Goal: Task Accomplishment & Management: Complete application form

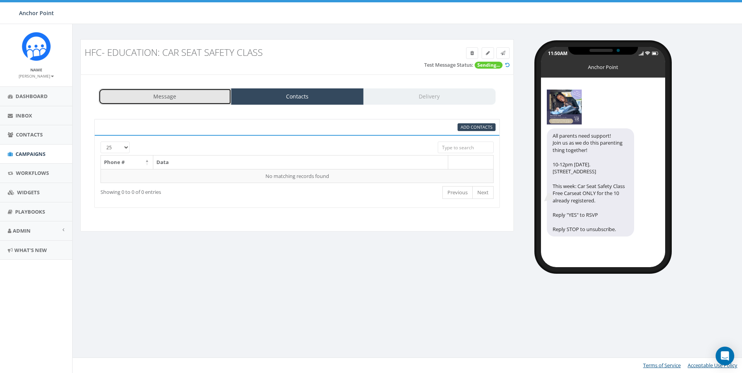
click at [161, 92] on link "Message" at bounding box center [165, 96] width 133 height 16
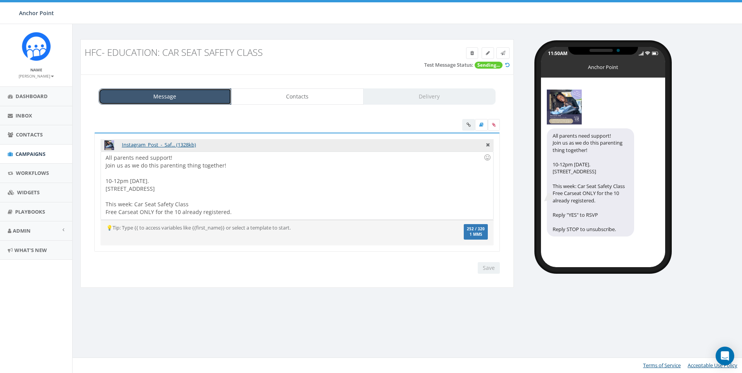
scroll to position [14, 0]
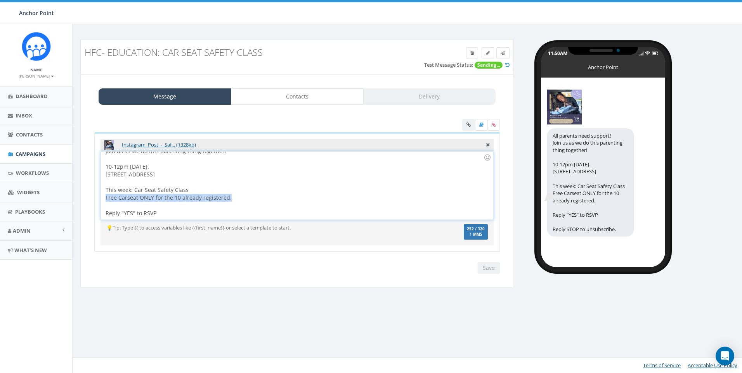
drag, startPoint x: 238, startPoint y: 198, endPoint x: 98, endPoint y: 200, distance: 140.0
click at [98, 200] on div "Instagram_Post_-_Saf... (1328kb) All parents need support! Join us as we do thi…" at bounding box center [296, 192] width 405 height 119
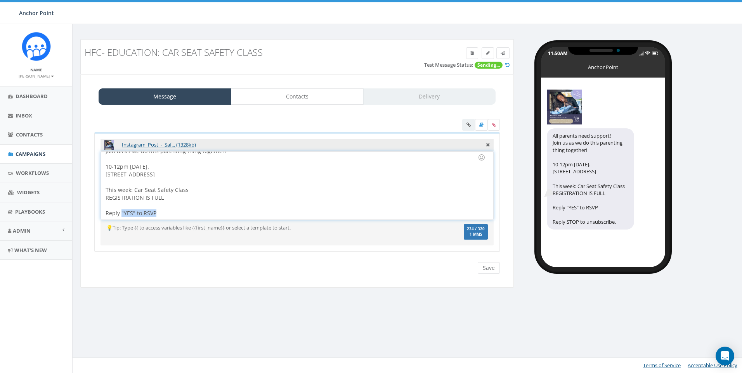
drag, startPoint x: 163, startPoint y: 211, endPoint x: 121, endPoint y: 214, distance: 41.6
click at [121, 214] on div "All parents need support! Join us as we do this parenting thing together! 10-12…" at bounding box center [297, 186] width 392 height 68
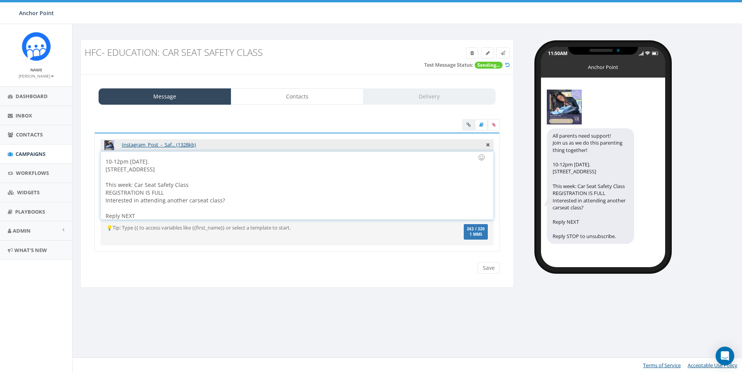
scroll to position [22, 0]
click at [137, 216] on div "All parents need support! Join us as we do this parenting thing together! 10-12…" at bounding box center [297, 186] width 392 height 68
click at [154, 217] on div "All parents need support! Join us as we do this parenting thing together! 10-12…" at bounding box center [297, 186] width 392 height 68
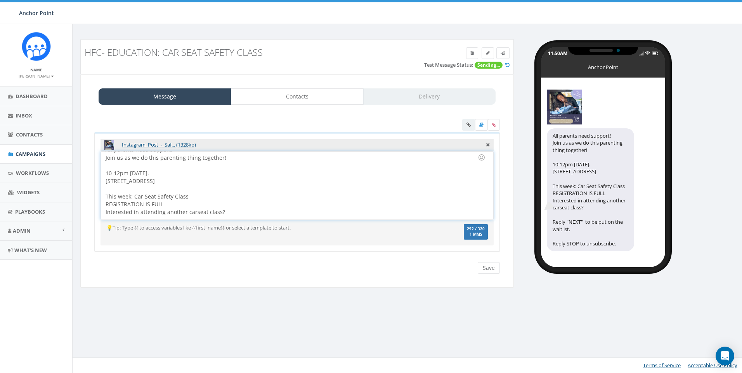
scroll to position [0, 0]
drag, startPoint x: 178, startPoint y: 186, endPoint x: 101, endPoint y: 192, distance: 77.4
click at [101, 192] on div "All parents need support! Join us as we do this parenting thing together! 10-12…" at bounding box center [297, 186] width 392 height 68
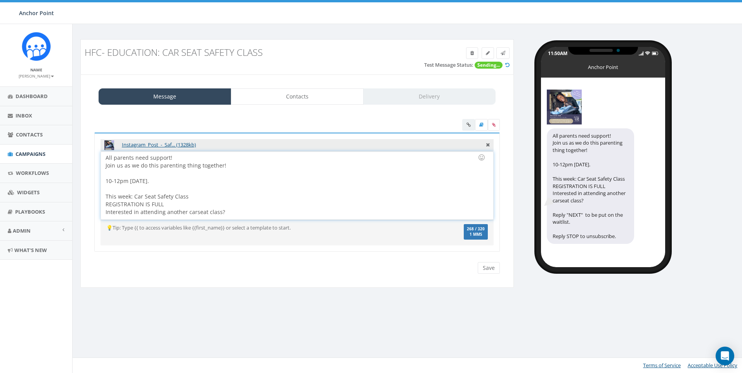
click at [166, 183] on div "All parents need support! Join us as we do this parenting thing together! 10-12…" at bounding box center [297, 186] width 392 height 68
click at [135, 175] on div at bounding box center [295, 174] width 378 height 8
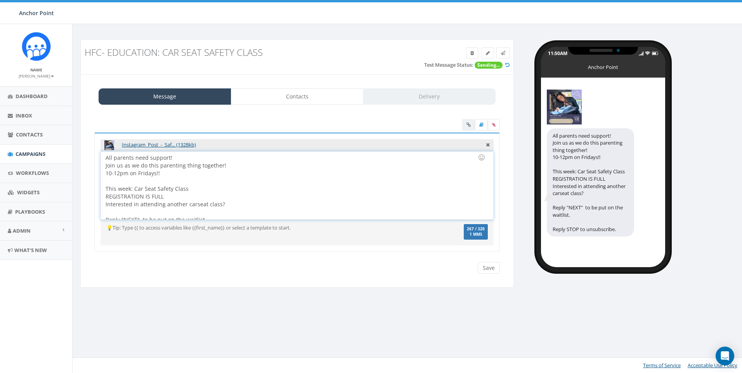
click at [220, 158] on div "All parents need support! Join us as we do this parenting thing together! 10-12…" at bounding box center [297, 186] width 392 height 68
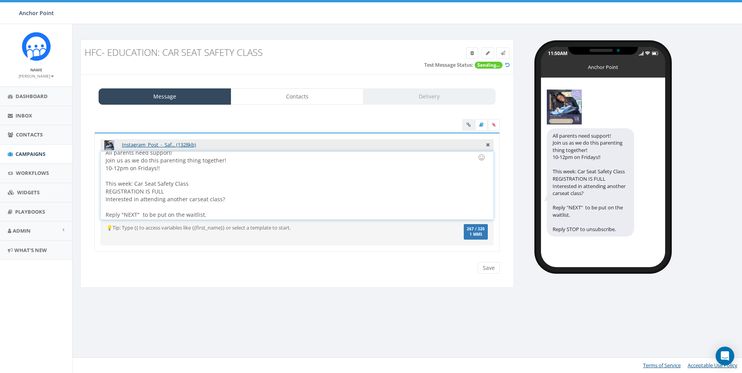
scroll to position [7, 0]
click at [487, 146] on icon at bounding box center [488, 143] width 4 height 7
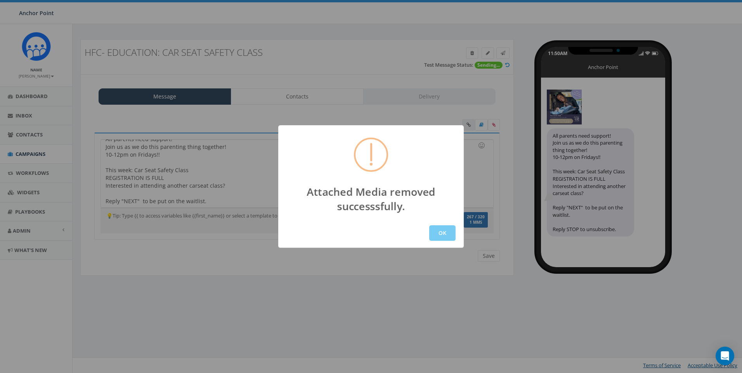
click at [450, 233] on button "OK" at bounding box center [442, 233] width 26 height 16
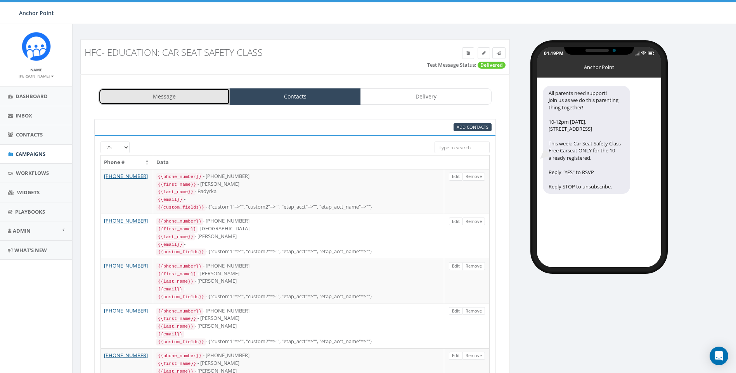
click at [162, 99] on link "Message" at bounding box center [164, 96] width 131 height 16
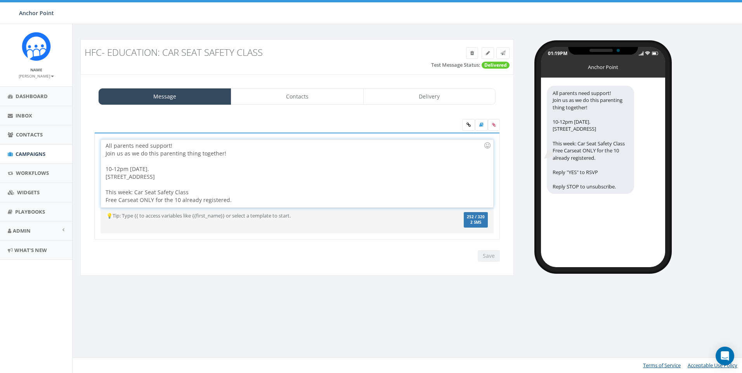
click at [178, 163] on div at bounding box center [295, 161] width 378 height 8
drag, startPoint x: 161, startPoint y: 167, endPoint x: 130, endPoint y: 172, distance: 31.4
click at [130, 172] on div "All parents need support! Join us as we do this parenting thing together! 10-12…" at bounding box center [297, 174] width 392 height 68
click at [162, 171] on div "All parents need support! Join us as we do this parenting thing together! Frida…" at bounding box center [297, 174] width 392 height 68
click at [150, 161] on div at bounding box center [295, 161] width 378 height 8
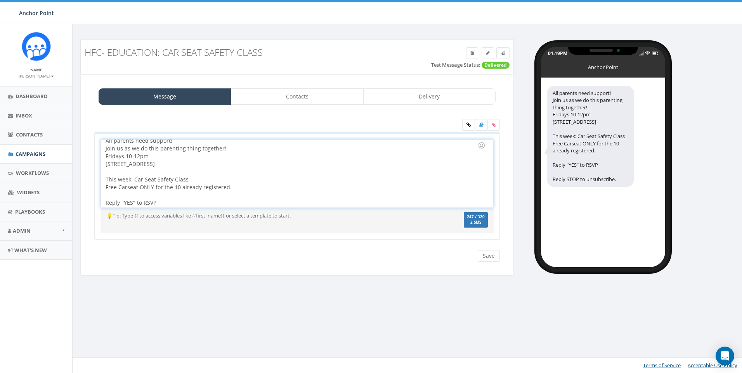
scroll to position [7, 0]
drag, startPoint x: 233, startPoint y: 187, endPoint x: 102, endPoint y: 188, distance: 130.7
click at [102, 188] on div "All parents need support! Join us as we do this parenting thing together! Frida…" at bounding box center [297, 174] width 392 height 68
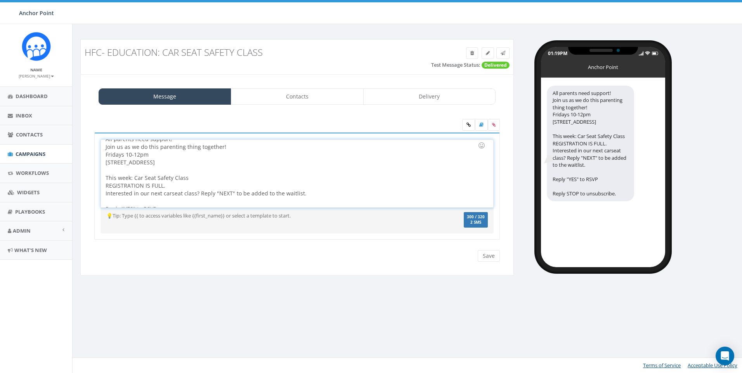
click at [179, 185] on div "All parents need support! Join us as we do this parenting thing together! Frida…" at bounding box center [297, 174] width 392 height 68
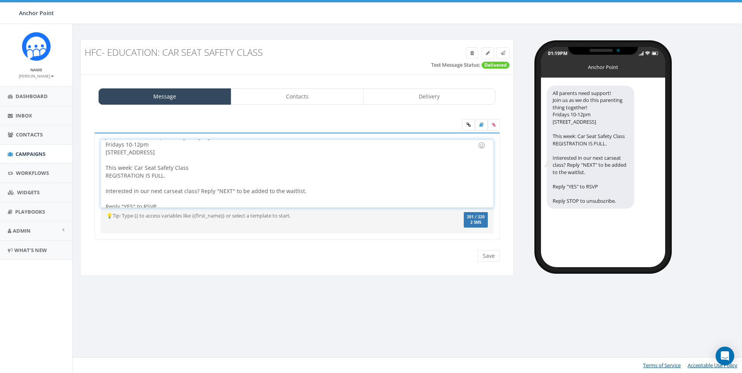
scroll to position [22, 0]
drag, startPoint x: 155, startPoint y: 200, endPoint x: 85, endPoint y: 194, distance: 69.7
click at [85, 194] on div "Message Contacts Delivery All parents need support! Join us as we do this paren…" at bounding box center [296, 175] width 433 height 202
click at [488, 258] on input "Save" at bounding box center [488, 256] width 22 height 12
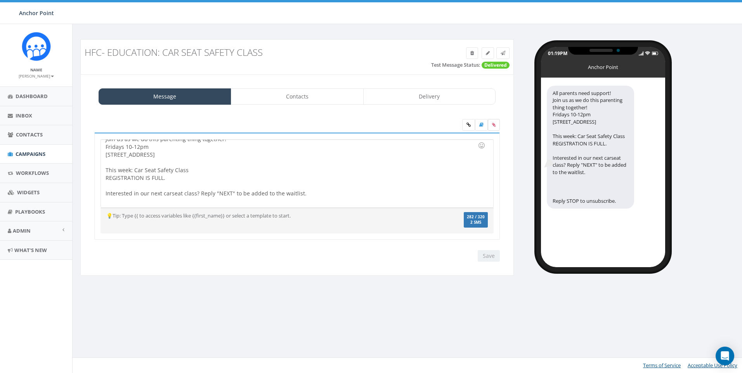
click at [492, 125] on icon at bounding box center [493, 125] width 3 height 5
click at [0, 0] on input "file" at bounding box center [0, 0] width 0 height 0
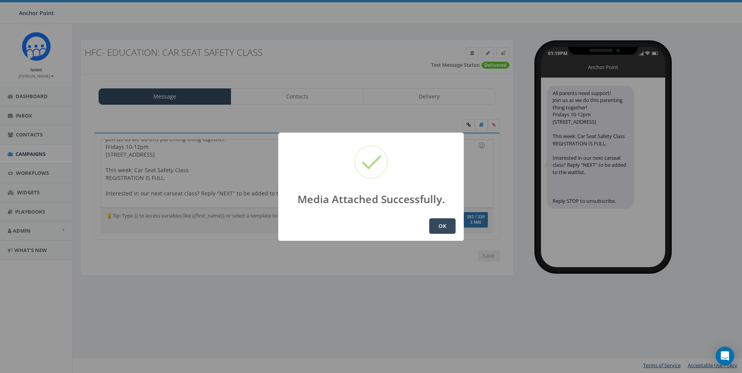
click at [444, 228] on button "OK" at bounding box center [442, 226] width 26 height 16
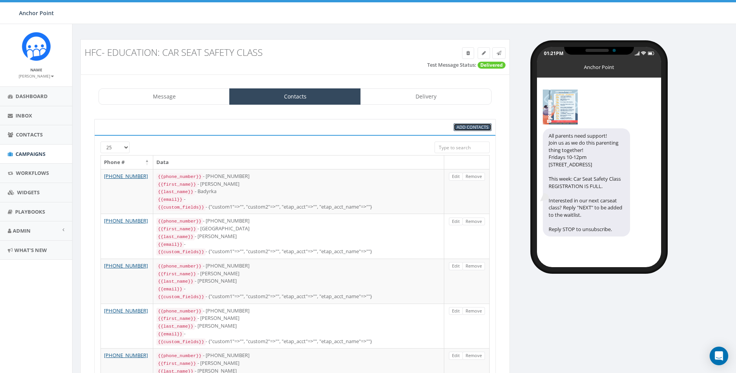
click at [464, 127] on span "Add Contacts" at bounding box center [473, 127] width 32 height 6
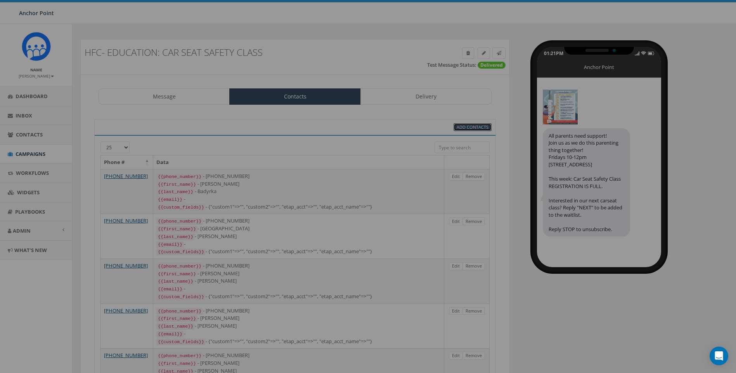
select select
select select "100"
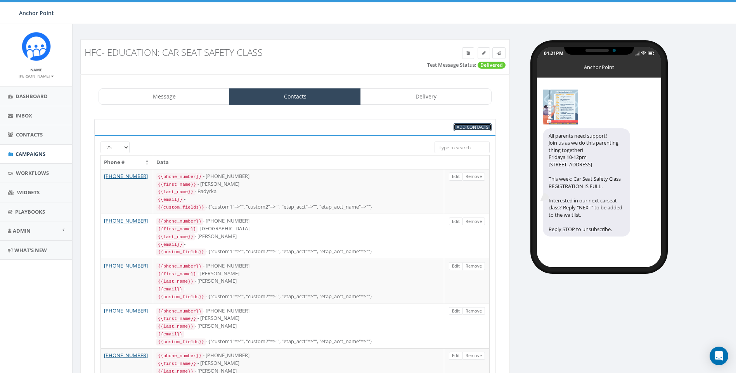
click at [462, 126] on span "Add Contacts" at bounding box center [473, 127] width 32 height 6
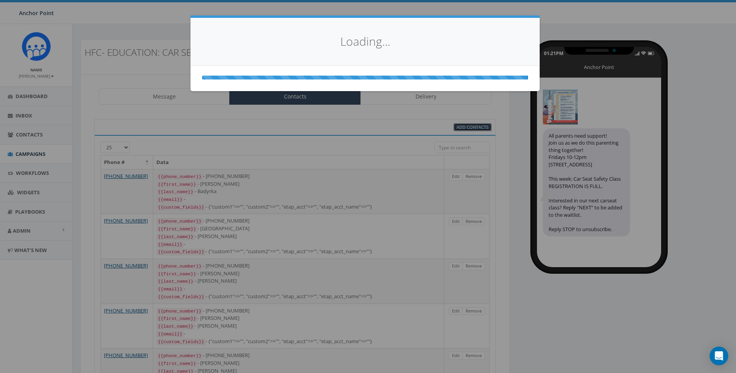
select select
select select "100"
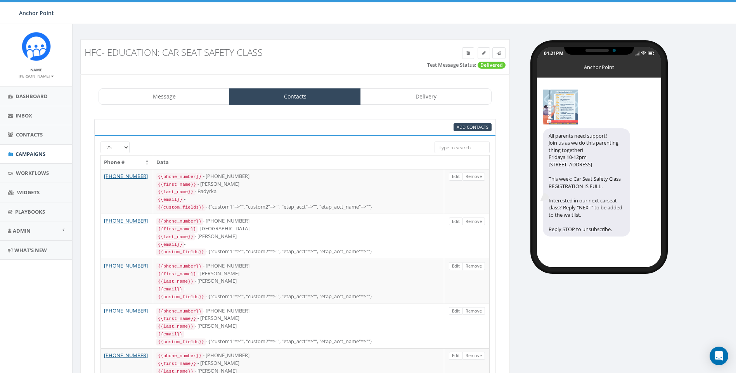
click at [406, 127] on div "Add Contacts" at bounding box center [363, 127] width 270 height 8
click at [187, 90] on link "Message" at bounding box center [164, 96] width 131 height 16
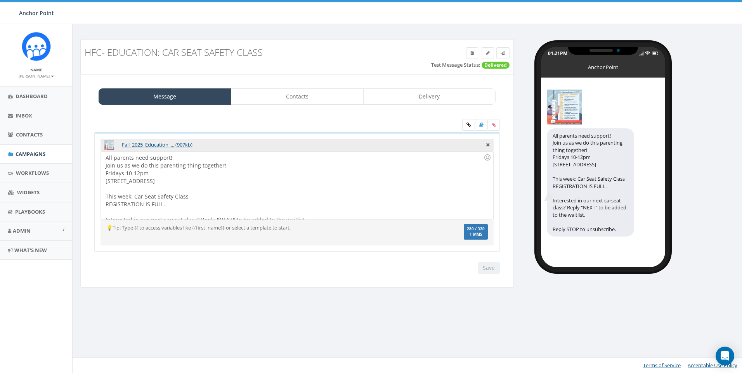
click at [183, 197] on div "All parents need support! Join us as we do this parenting thing together! Frida…" at bounding box center [297, 186] width 392 height 68
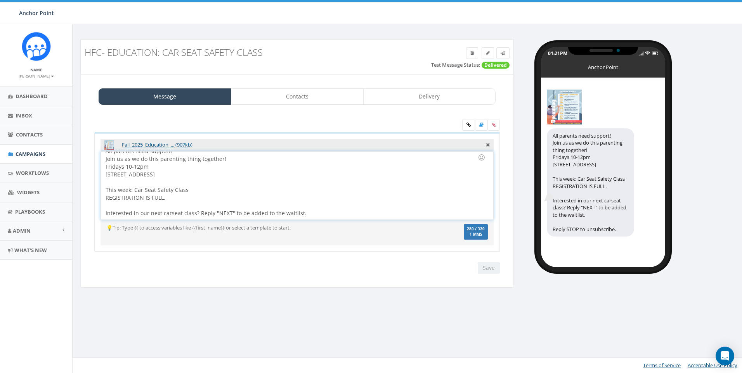
click at [164, 199] on div "All parents need support! Join us as we do this parenting thing together! Frida…" at bounding box center [297, 186] width 392 height 68
click at [301, 179] on div at bounding box center [295, 182] width 378 height 8
click at [482, 266] on div "Save Next" at bounding box center [487, 268] width 26 height 12
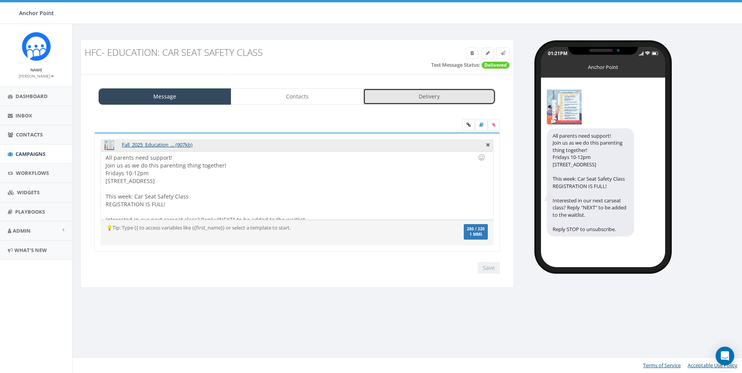
click at [441, 95] on link "Delivery" at bounding box center [429, 96] width 133 height 16
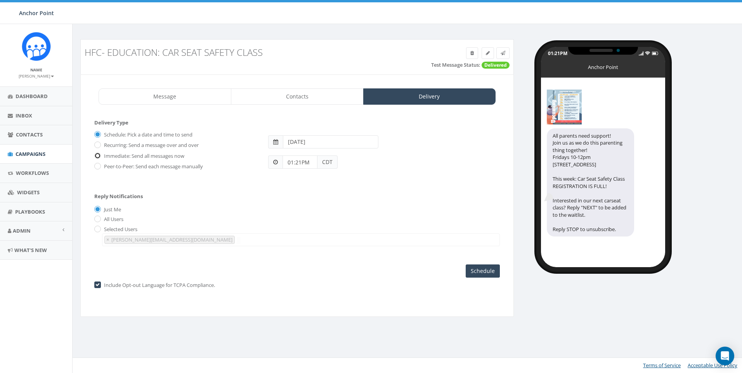
click at [95, 155] on input "Immediate: Send all messages now" at bounding box center [96, 156] width 5 height 5
radio input "true"
click at [483, 271] on input "Send Now" at bounding box center [481, 271] width 36 height 13
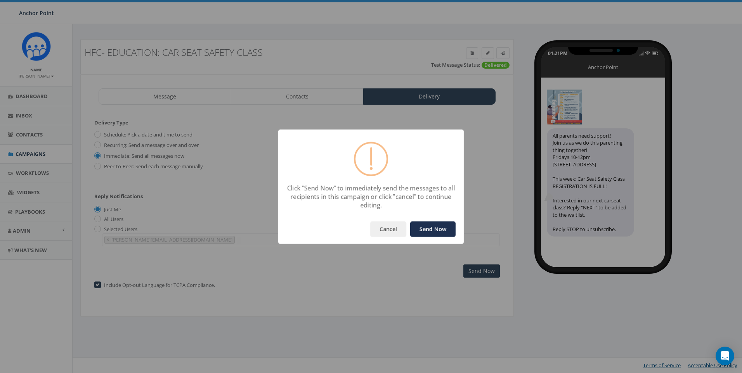
click at [443, 232] on button "Send Now" at bounding box center [432, 229] width 45 height 16
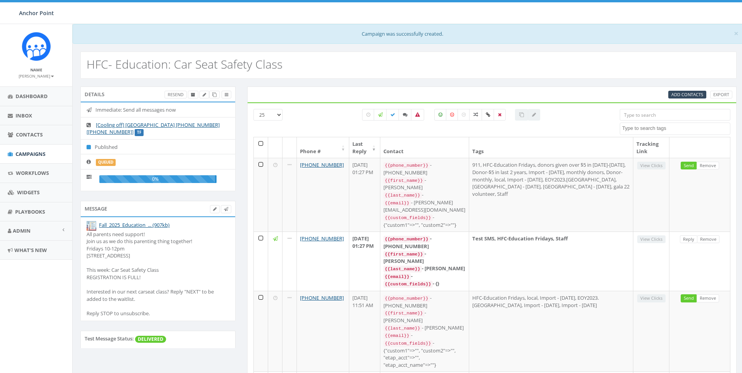
select select
